Goal: Task Accomplishment & Management: Manage account settings

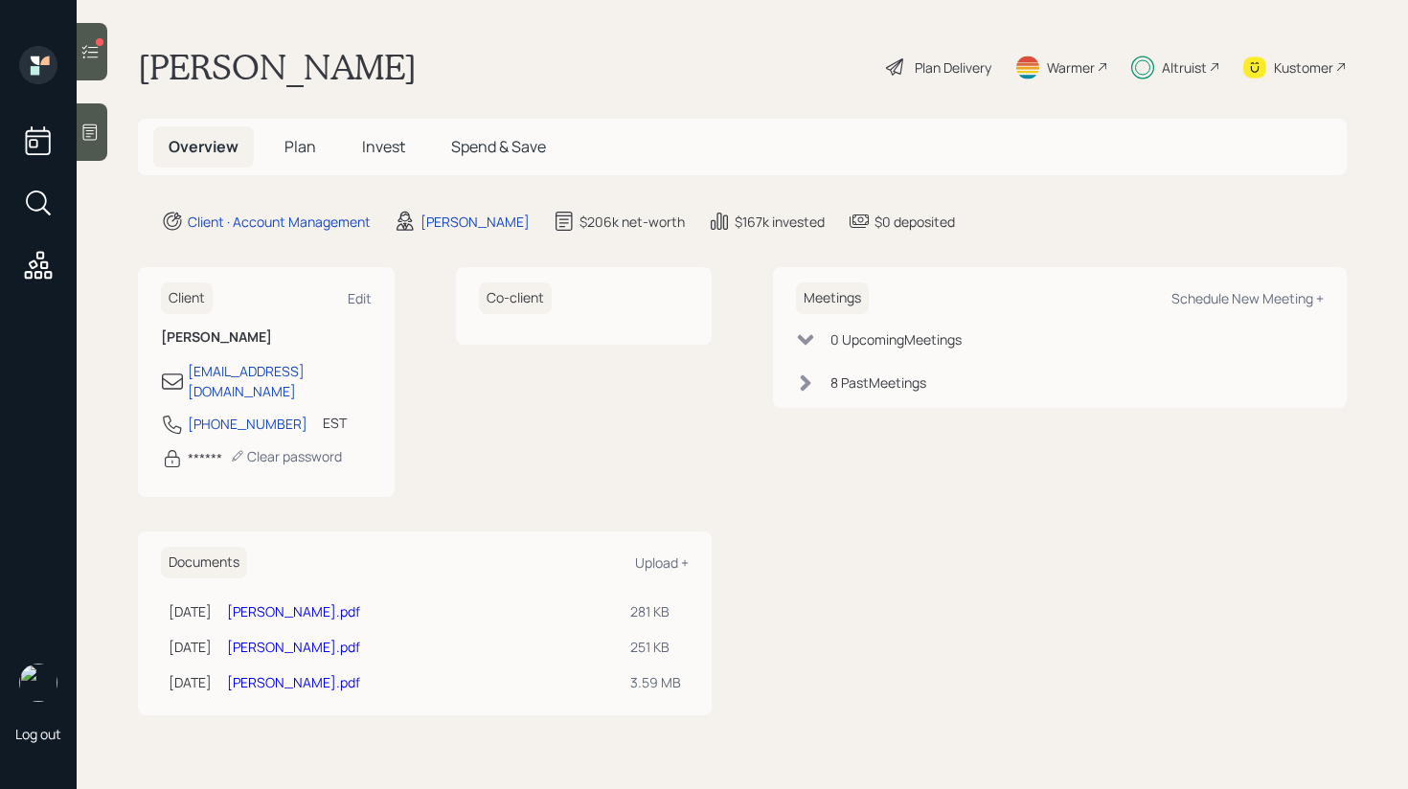
click at [100, 143] on div at bounding box center [92, 131] width 31 height 57
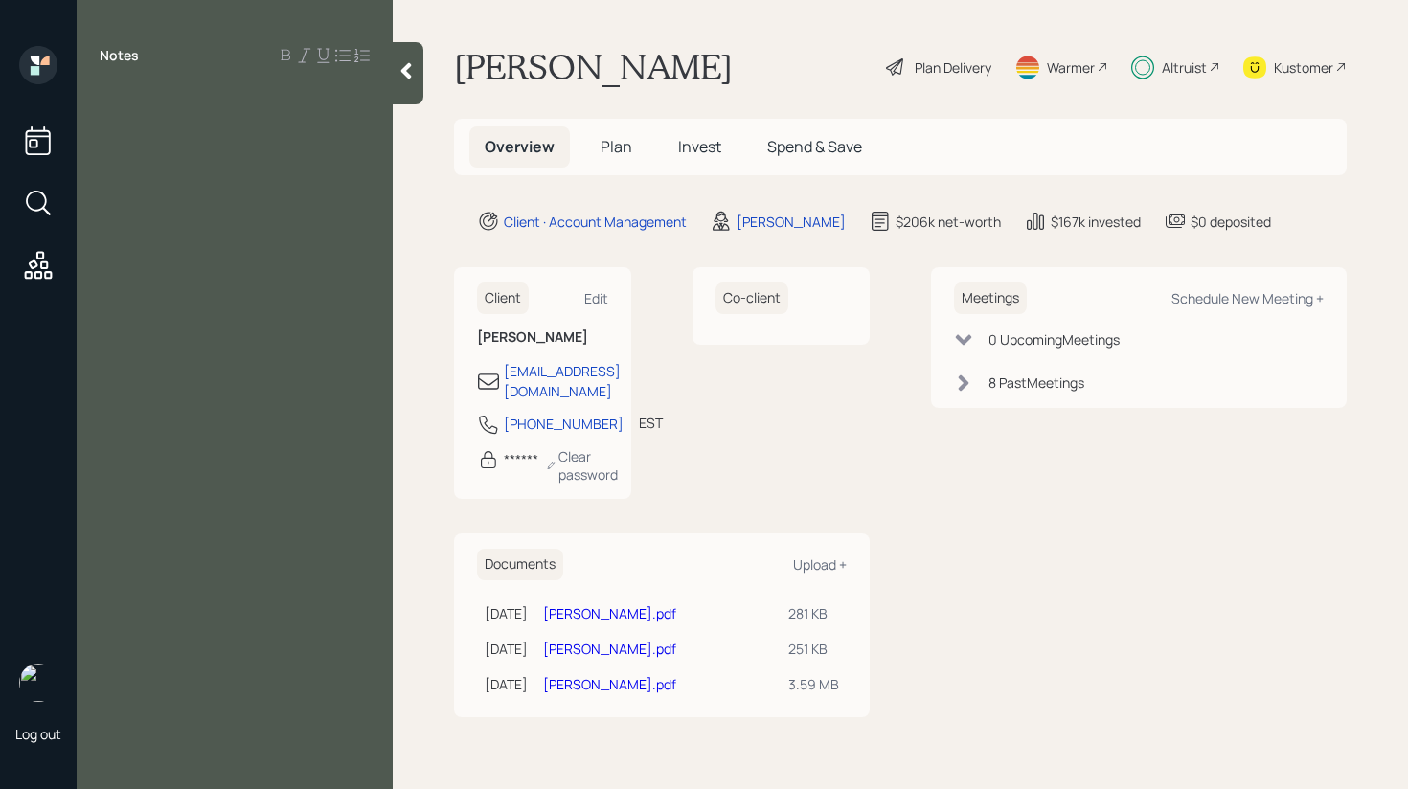
click at [402, 82] on div at bounding box center [408, 73] width 31 height 62
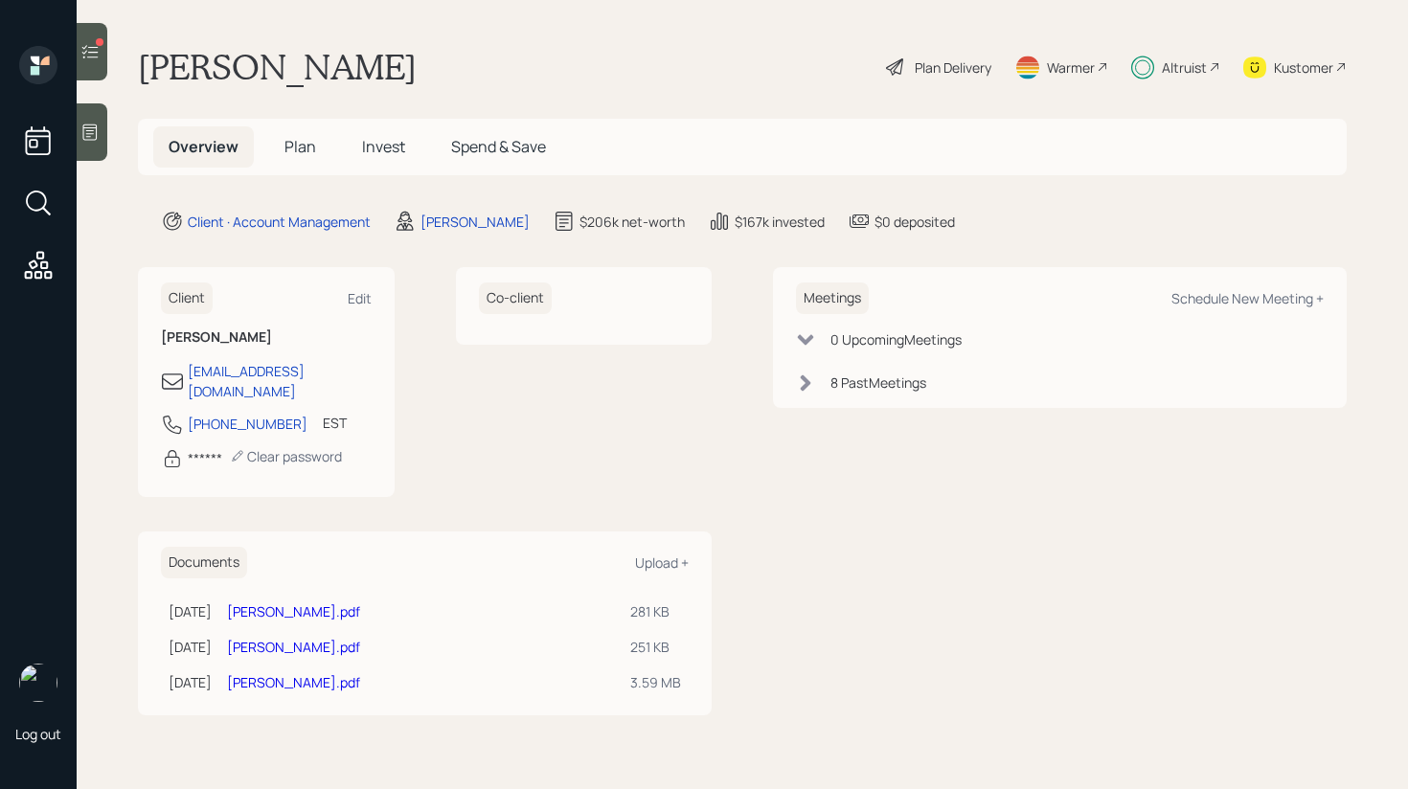
click at [362, 146] on span "Invest" at bounding box center [383, 146] width 43 height 21
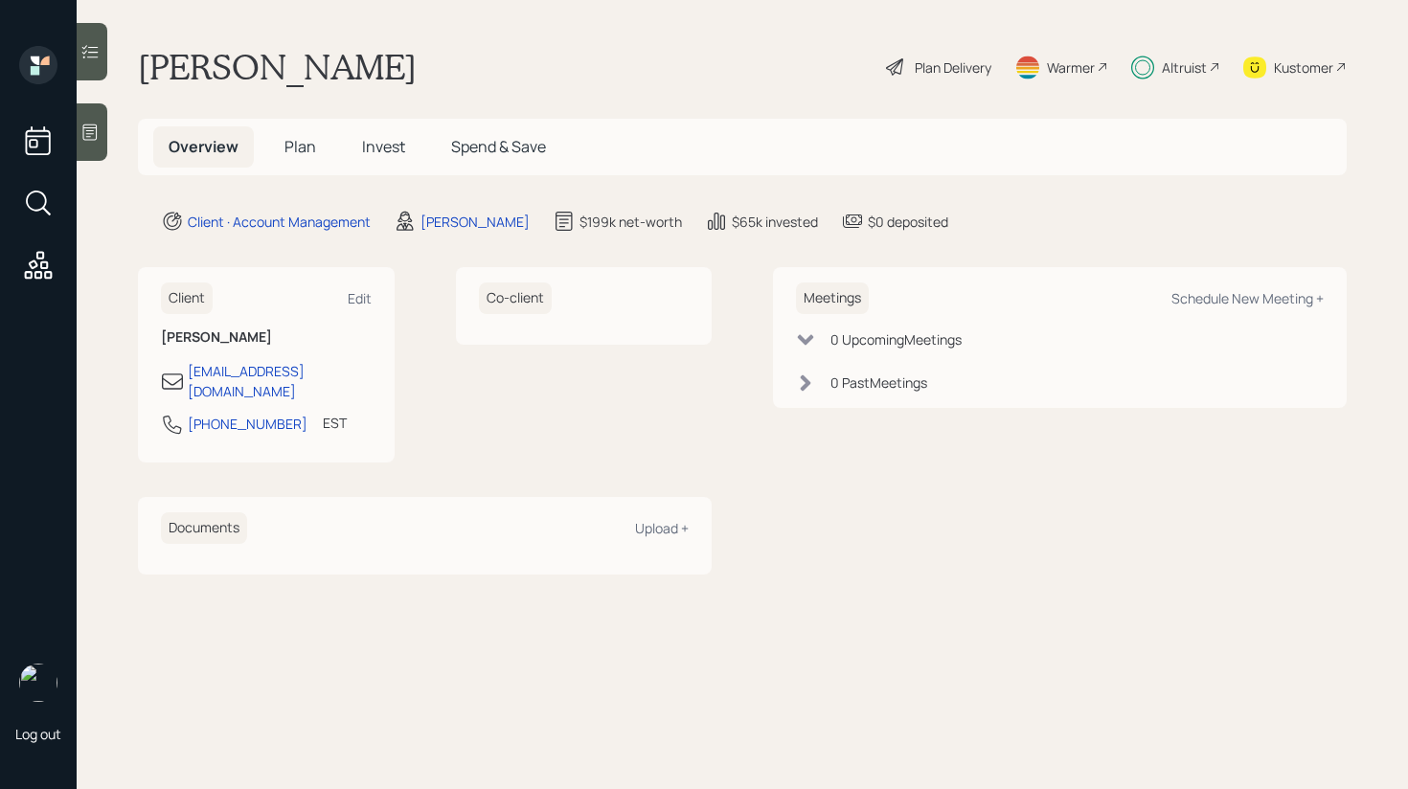
click at [104, 137] on div at bounding box center [92, 131] width 31 height 57
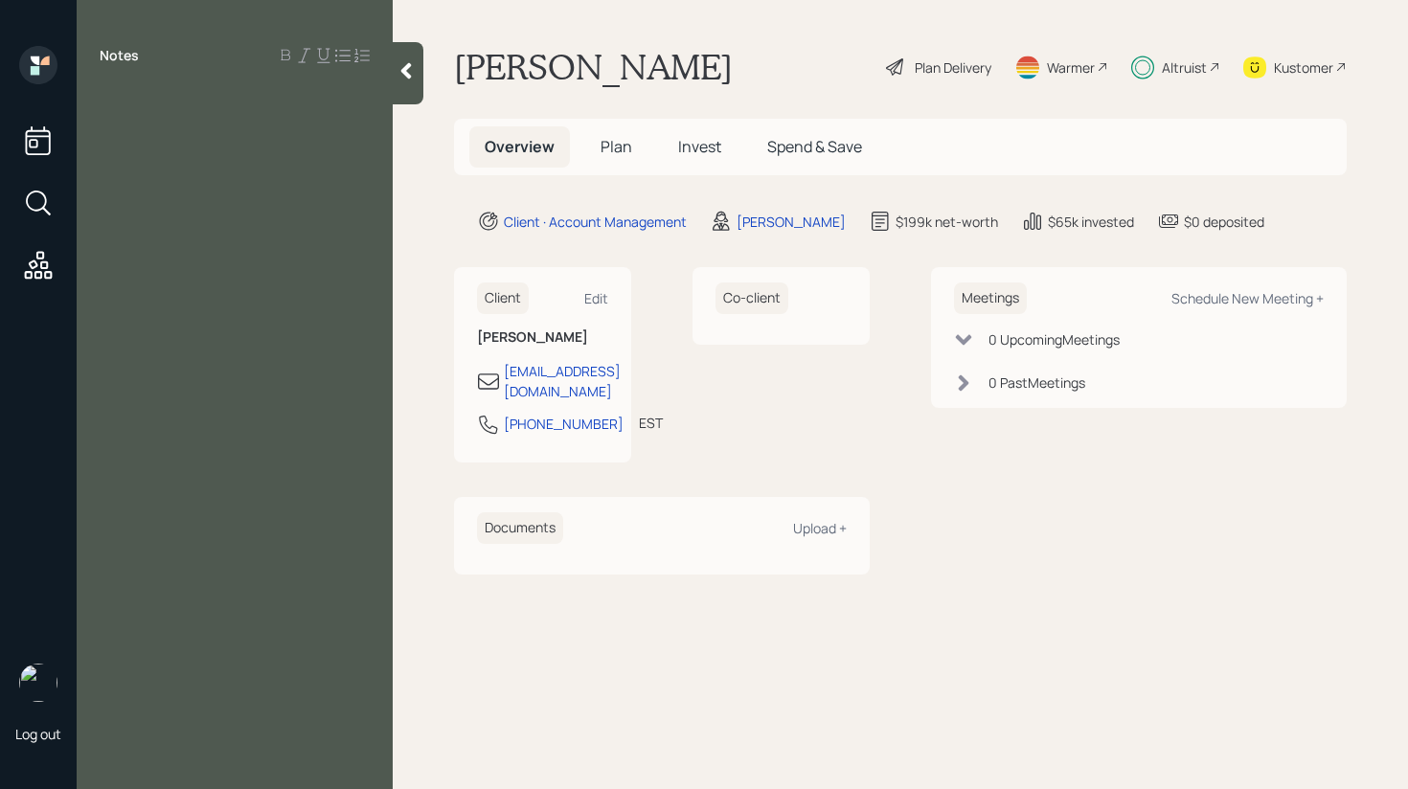
click at [399, 86] on div at bounding box center [408, 73] width 31 height 62
